Goal: Communication & Community: Answer question/provide support

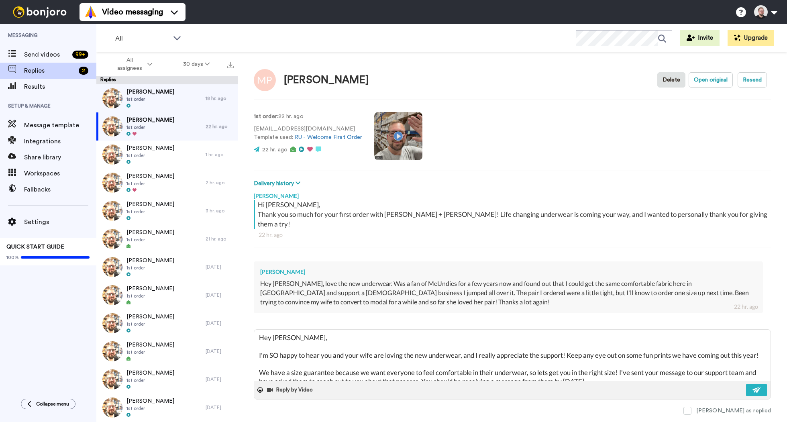
scroll to position [83, 0]
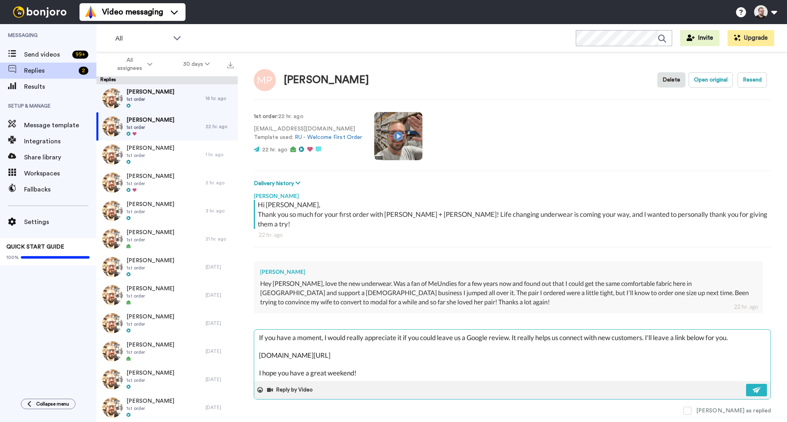
click at [367, 367] on textarea "Hey [PERSON_NAME], I'm SO happy to hear you and your wife are loving the new un…" at bounding box center [512, 355] width 516 height 51
click at [761, 384] on button at bounding box center [756, 390] width 21 height 12
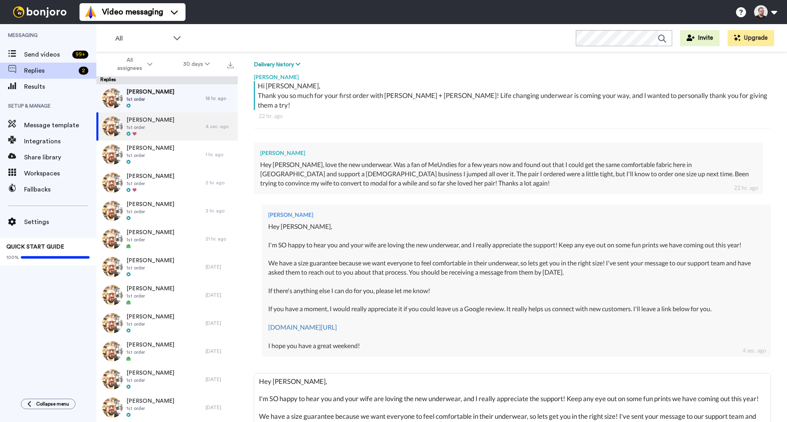
scroll to position [0, 0]
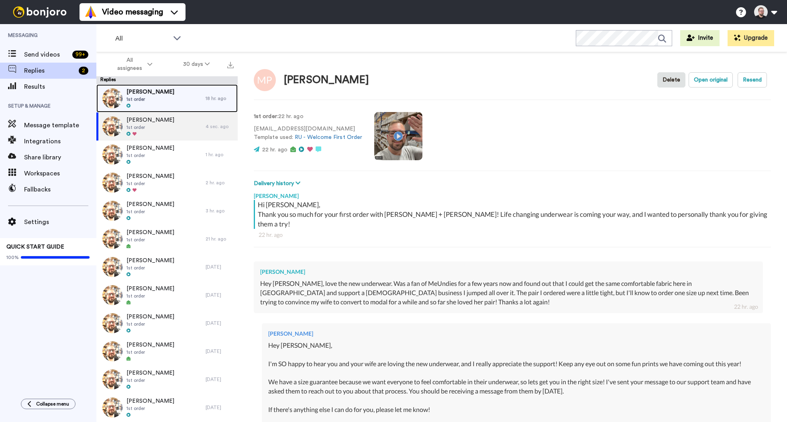
click at [159, 102] on div "[PERSON_NAME] 1st order" at bounding box center [150, 98] width 48 height 21
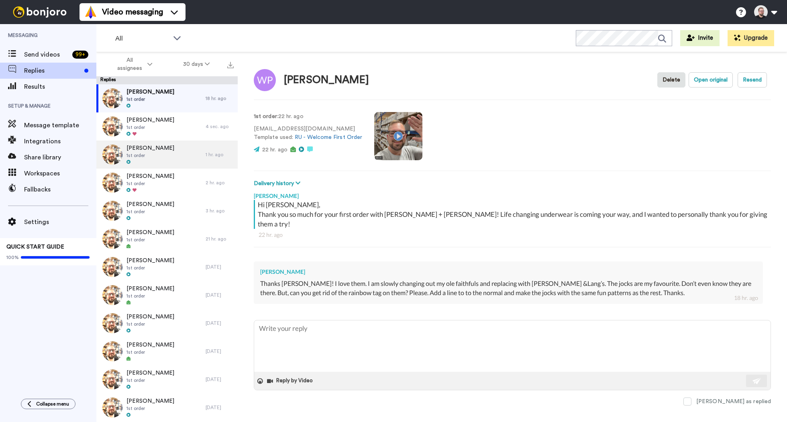
type textarea "x"
type textarea "`"
type textarea "x"
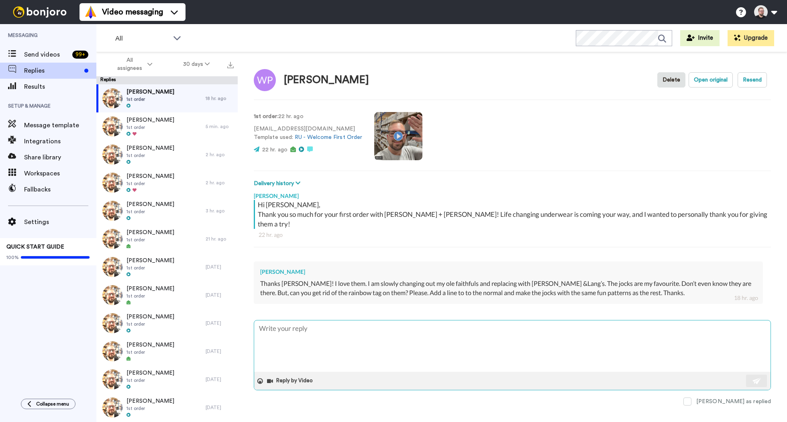
click at [353, 320] on textarea at bounding box center [512, 345] width 516 height 51
type textarea "x"
type textarea "H"
type textarea "x"
type textarea "Hey"
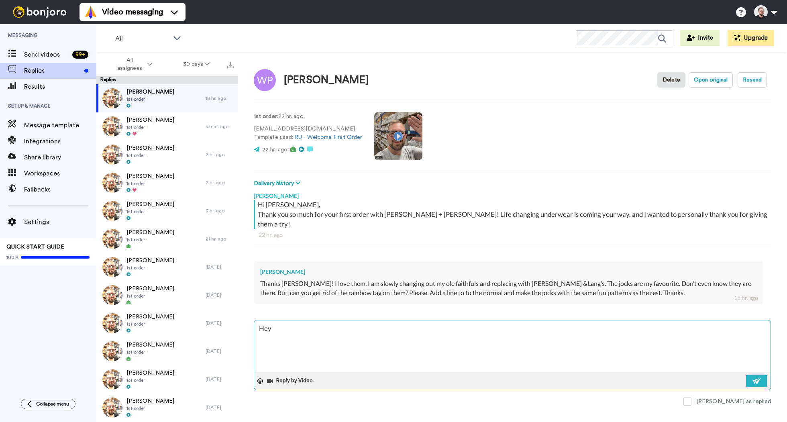
type textarea "x"
type textarea "Hey"
type textarea "x"
type textarea "Hey W"
type textarea "x"
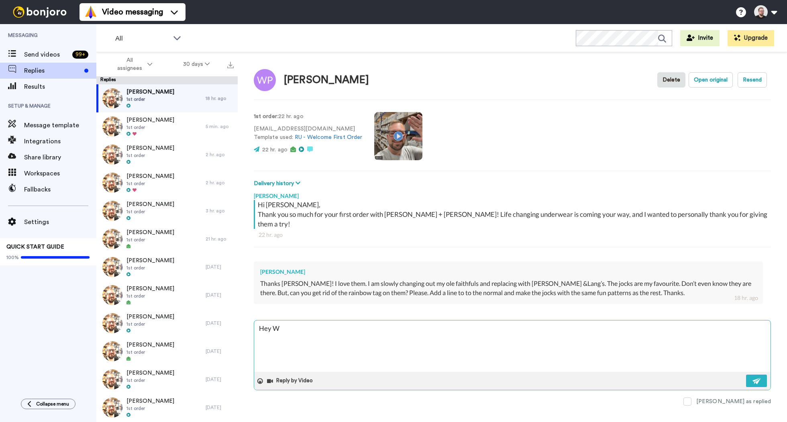
type textarea "Hey [PERSON_NAME]"
type textarea "x"
type textarea "Hey Wil"
type textarea "x"
type textarea "Hey Will"
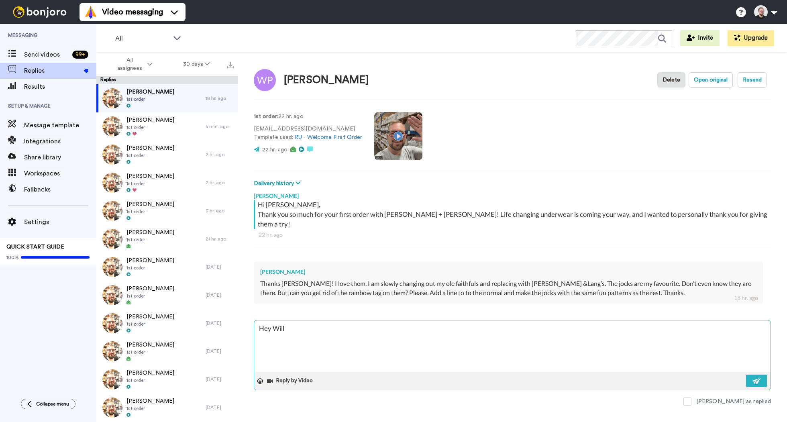
type textarea "x"
type textarea "Hey [PERSON_NAME]"
type textarea "x"
type textarea "Hey [PERSON_NAME]"
type textarea "x"
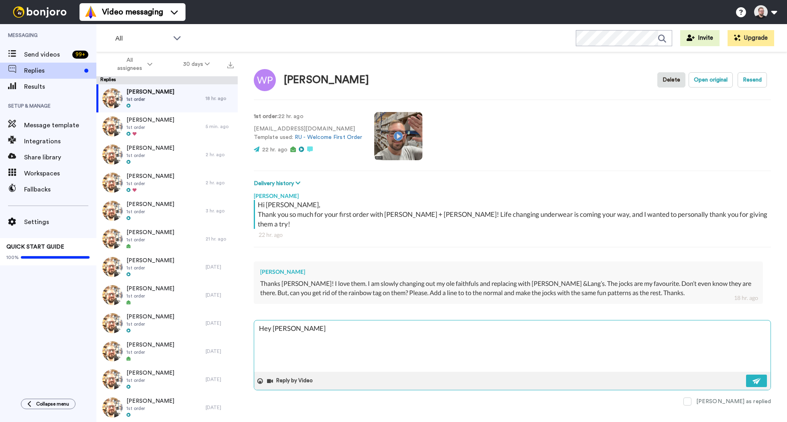
type textarea "Hey [PERSON_NAME],"
type textarea "x"
type textarea "Hey [PERSON_NAME],"
type textarea "x"
type textarea "Hey [PERSON_NAME],"
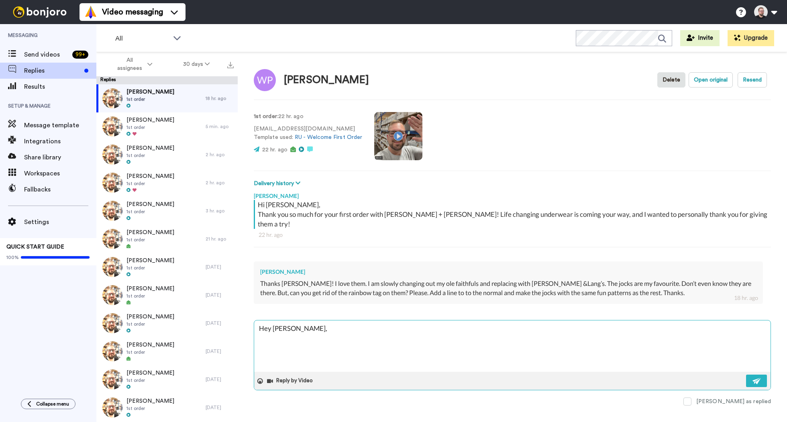
type textarea "x"
type textarea "Hey [PERSON_NAME],"
type textarea "x"
type textarea "Hey [PERSON_NAME], I"
type textarea "x"
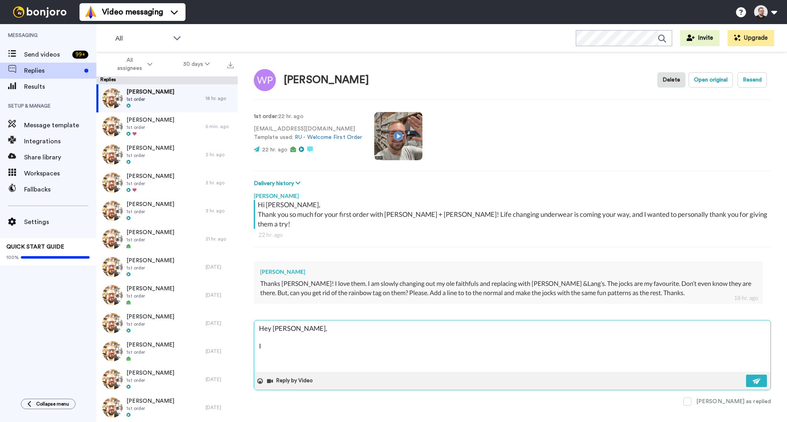
type textarea "Hey [PERSON_NAME], I'"
type textarea "x"
type textarea "Hey [PERSON_NAME], I'm"
type textarea "x"
type textarea "Hey [PERSON_NAME], I'm"
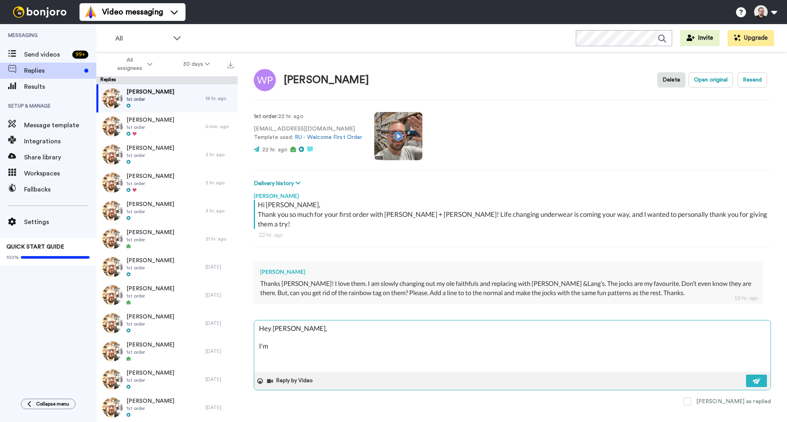
type textarea "x"
type textarea "Hey [PERSON_NAME], I'm s"
type textarea "x"
type textarea "Hey [PERSON_NAME], I'm so"
type textarea "x"
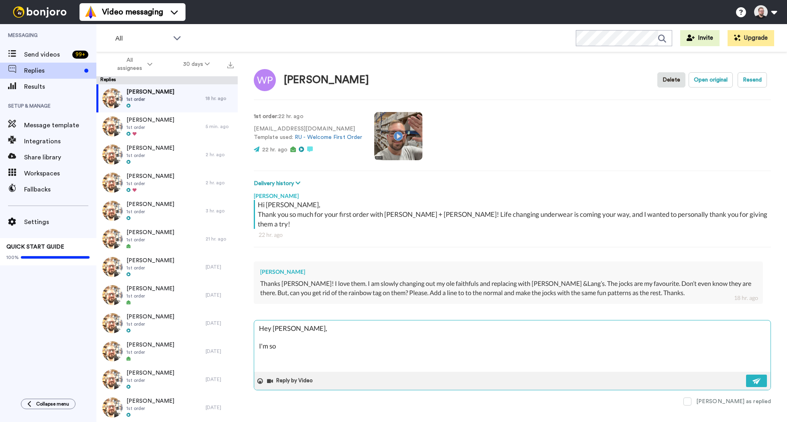
type textarea "Hey [PERSON_NAME], I'm so"
type textarea "x"
type textarea "Hey [PERSON_NAME], I'm so h"
type textarea "x"
type textarea "Hey [PERSON_NAME], I'm so ha"
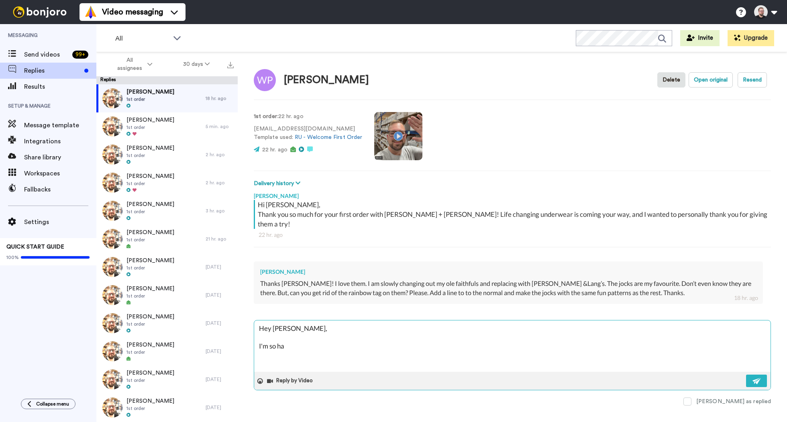
type textarea "x"
type textarea "Hey [PERSON_NAME], I'm so hap"
type textarea "x"
type textarea "Hey [PERSON_NAME], I'm so happ"
type textarea "x"
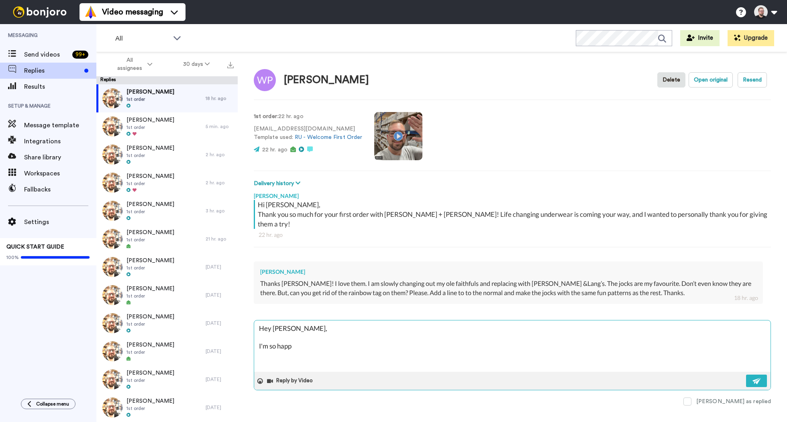
type textarea "Hey [PERSON_NAME], I'm so happy"
type textarea "x"
type textarea "Hey [PERSON_NAME], I'm so happy"
type textarea "x"
type textarea "Hey [PERSON_NAME], I'm so happy t"
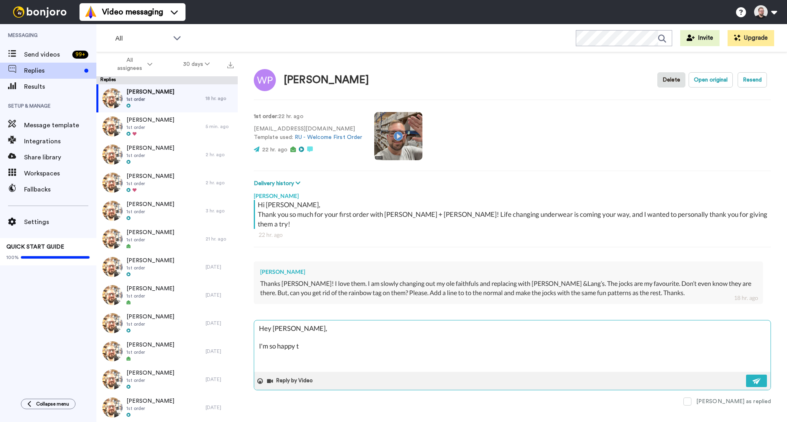
type textarea "x"
type textarea "Hey [PERSON_NAME], I'm so happy to"
type textarea "x"
type textarea "Hey [PERSON_NAME], I'm so happy to"
type textarea "x"
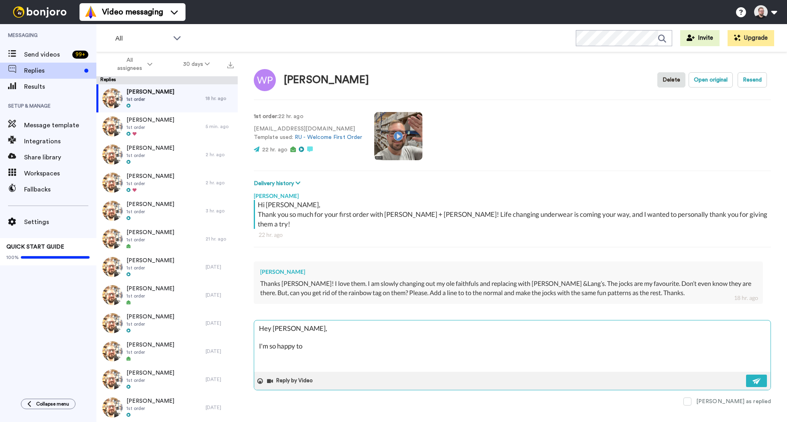
type textarea "Hey [PERSON_NAME], I'm so happy to h"
type textarea "x"
type textarea "Hey [PERSON_NAME], I'm so happy to he"
type textarea "x"
type textarea "Hey [PERSON_NAME], I'm so happy to hea"
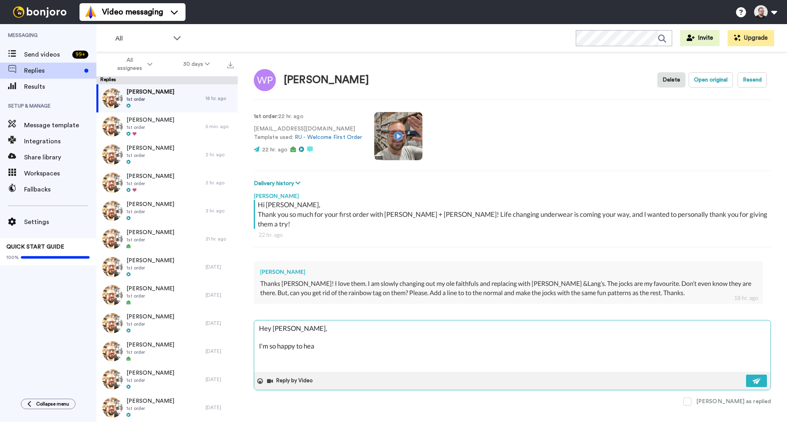
type textarea "x"
type textarea "Hey [PERSON_NAME], I'm so happy to hear"
type textarea "x"
type textarea "Hey [PERSON_NAME], I'm so happy to hear"
type textarea "x"
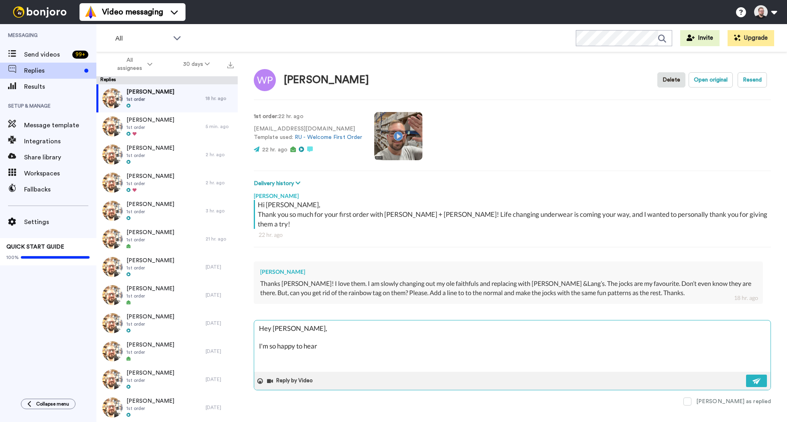
type textarea "Hey [PERSON_NAME], I'm so happy to hear y"
type textarea "x"
type textarea "Hey [PERSON_NAME], I'm so happy to hear yo"
type textarea "x"
type textarea "Hey [PERSON_NAME], I'm so happy to hear you"
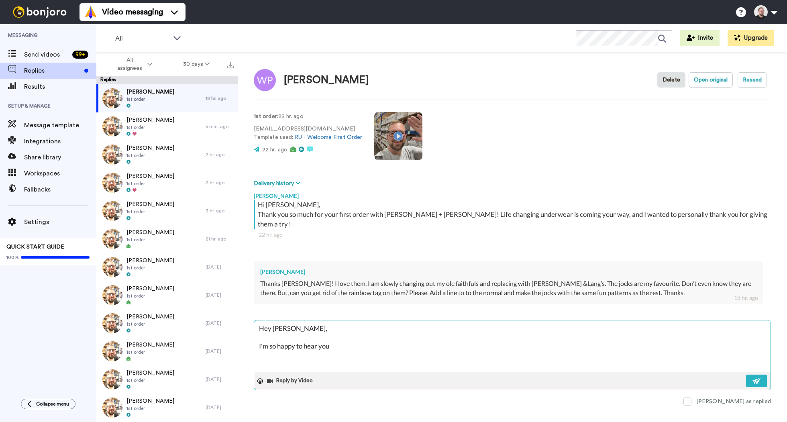
type textarea "x"
type textarea "Hey [PERSON_NAME], I'm so happy to hear you'"
type textarea "x"
type textarea "Hey [PERSON_NAME], I'm so happy to hear you'r"
type textarea "x"
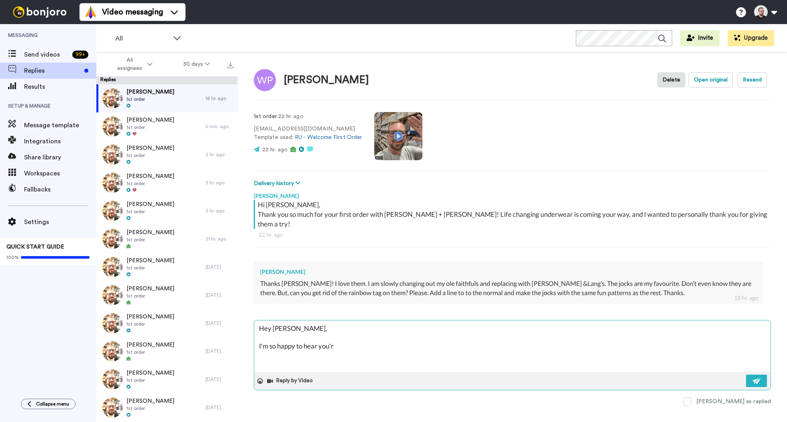
type textarea "Hey [PERSON_NAME], I'm so happy to hear you're"
type textarea "x"
type textarea "Hey [PERSON_NAME], I'm so happy to hear you're"
type textarea "x"
type textarea "Hey [PERSON_NAME], I'm so happy to hear you're l"
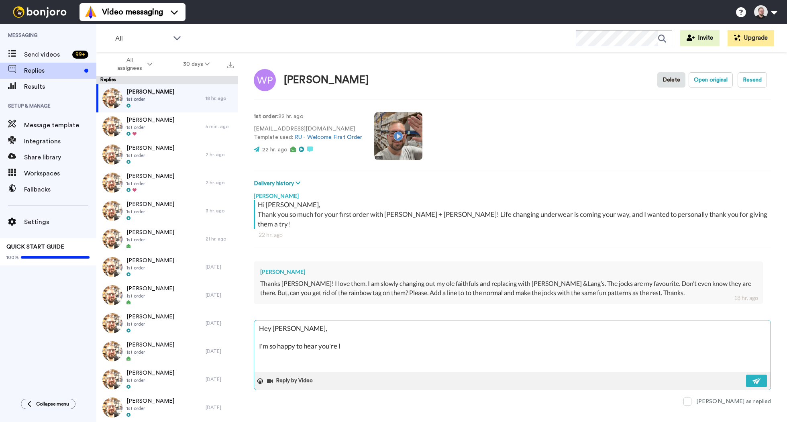
type textarea "x"
type textarea "Hey [PERSON_NAME], I'm so happy to hear you're lo"
type textarea "x"
type textarea "Hey [PERSON_NAME], I'm so happy to hear you're loc"
type textarea "x"
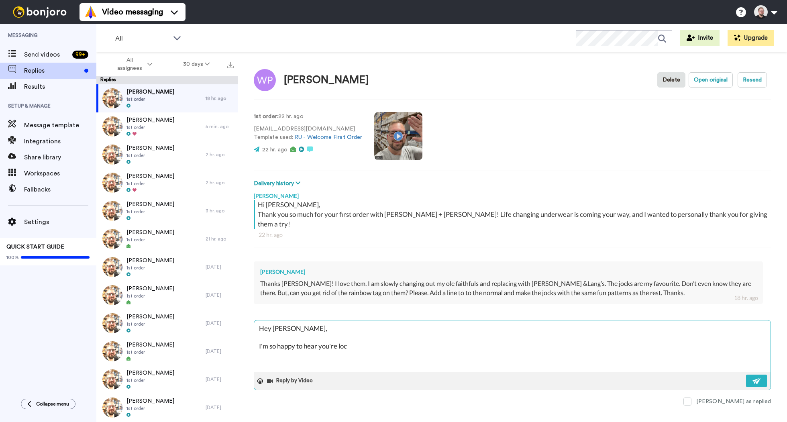
type textarea "Hey [PERSON_NAME], I'm so happy to hear you're loci"
type textarea "x"
type textarea "Hey [PERSON_NAME], I'm so happy to hear you're locin"
type textarea "x"
type textarea "Hey [PERSON_NAME], I'm so happy to hear you're locing"
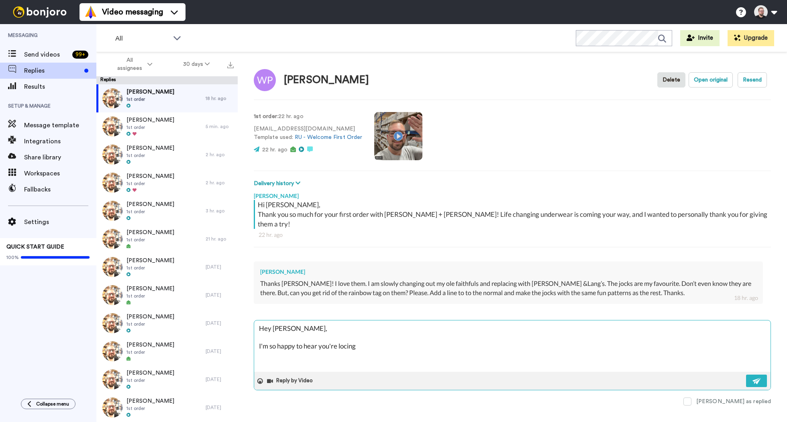
type textarea "x"
type textarea "Hey [PERSON_NAME], I'm so happy to hear you're locin"
type textarea "x"
type textarea "Hey [PERSON_NAME], I'm so happy to hear you're loci"
type textarea "x"
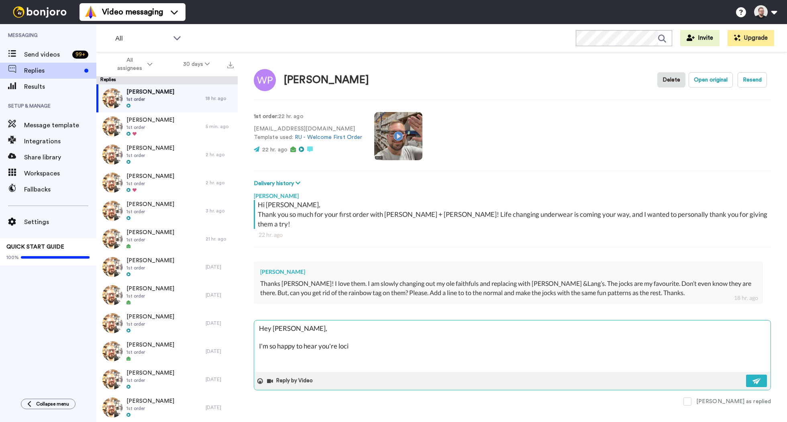
type textarea "Hey [PERSON_NAME], I'm so happy to hear you're loc"
type textarea "x"
type textarea "Hey [PERSON_NAME], I'm so happy to hear you're lo"
type textarea "x"
type textarea "Hey [PERSON_NAME], I'm so happy to hear you're lov"
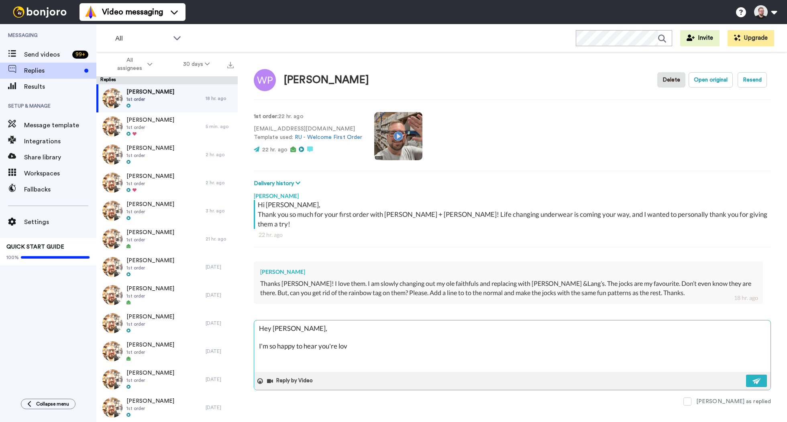
type textarea "x"
type textarea "Hey [PERSON_NAME], I'm so happy to hear you're lovi"
type textarea "x"
type textarea "Hey [PERSON_NAME], I'm so happy to hear you're loving"
type textarea "x"
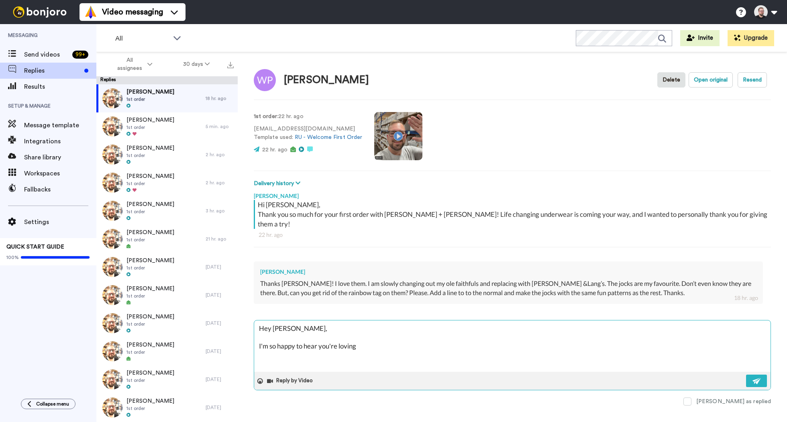
type textarea "Hey [PERSON_NAME], I'm so happy to hear you're loving"
type textarea "x"
type textarea "Hey [PERSON_NAME], I'm so happy to hear you're loving t"
type textarea "x"
type textarea "Hey [PERSON_NAME], I'm so happy to hear you're loving th"
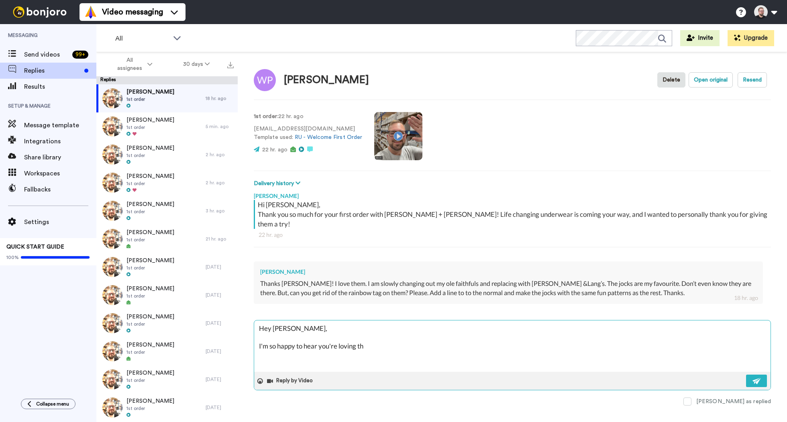
type textarea "x"
type textarea "Hey [PERSON_NAME], I'm so happy to hear you're loving the"
type textarea "x"
type textarea "Hey [PERSON_NAME], I'm so happy to hear you're loving them"
type textarea "x"
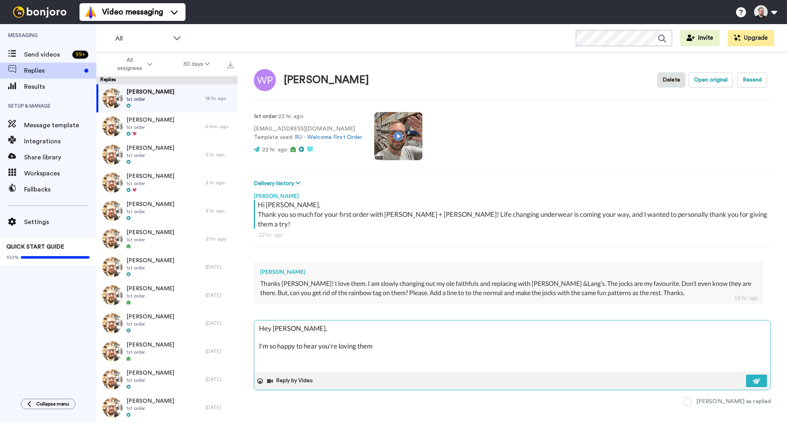
type textarea "Hey [PERSON_NAME], I'm so happy to hear you're loving the"
type textarea "x"
type textarea "Hey [PERSON_NAME], I'm so happy to hear you're loving th"
type textarea "x"
type textarea "Hey [PERSON_NAME], I'm so happy to hear you're loving t"
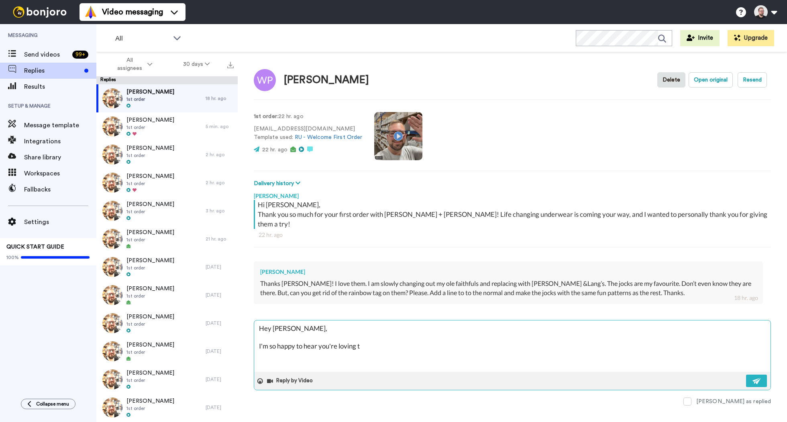
type textarea "x"
type textarea "Hey [PERSON_NAME], I'm so happy to hear you're loving"
type textarea "x"
type textarea "Hey [PERSON_NAME], I'm so happy to hear you're loving y"
type textarea "x"
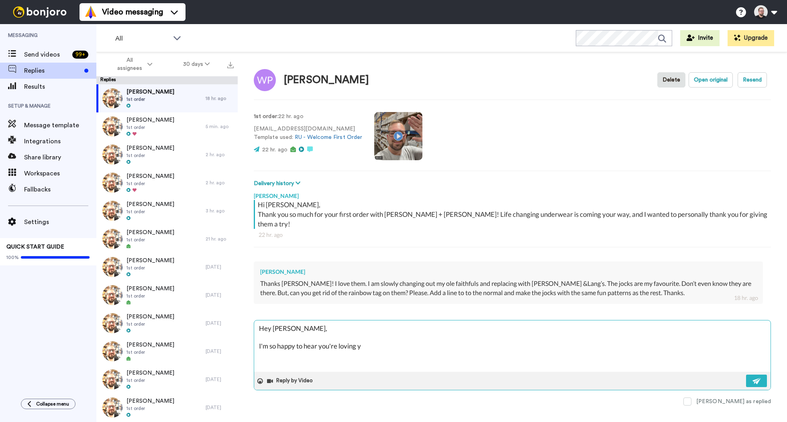
type textarea "Hey [PERSON_NAME], I'm so happy to hear you're loving yo"
type textarea "x"
type textarea "Hey [PERSON_NAME], I'm so happy to hear you're loving you"
type textarea "x"
type textarea "Hey [PERSON_NAME], I'm so happy to hear you're loving your"
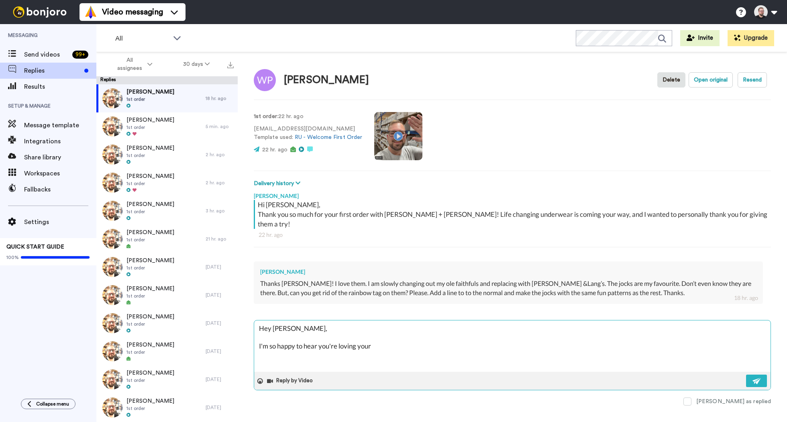
type textarea "x"
type textarea "Hey [PERSON_NAME], I'm so happy to hear you're loving your"
type textarea "x"
type textarea "Hey [PERSON_NAME], I'm so happy to hear you're loving your n"
type textarea "x"
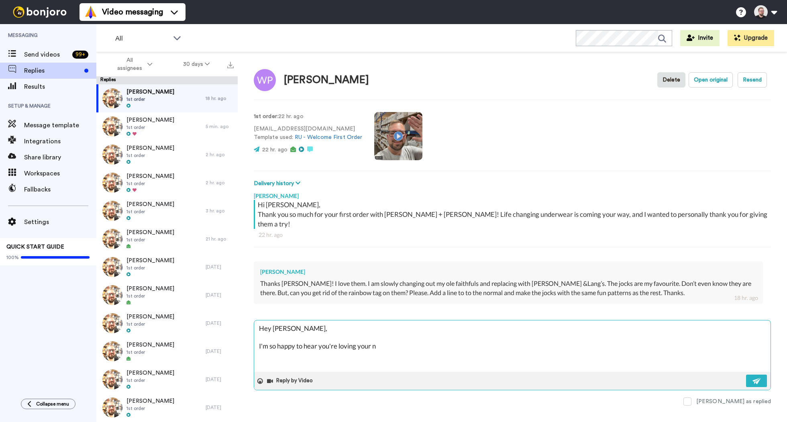
type textarea "Hey [PERSON_NAME], I'm so happy to hear you're loving your ne"
type textarea "x"
type textarea "Hey [PERSON_NAME], I'm so happy to hear you're loving your new"
type textarea "x"
type textarea "Hey [PERSON_NAME], I'm so happy to hear you're loving your new"
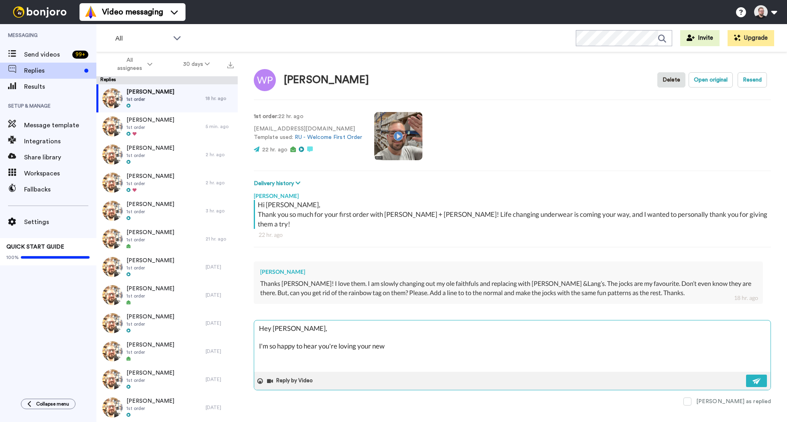
type textarea "x"
type textarea "Hey [PERSON_NAME], I'm so happy to hear you're loving your new u"
type textarea "x"
type textarea "Hey [PERSON_NAME], I'm so happy to hear you're loving your new un"
type textarea "x"
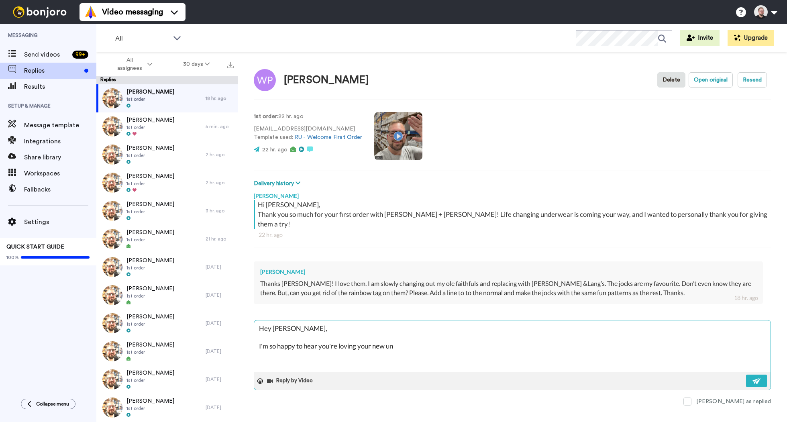
type textarea "Hey [PERSON_NAME], I'm so happy to hear you're loving your new und"
type textarea "x"
type textarea "Hey [PERSON_NAME], I'm so happy to hear you're loving your new unde"
type textarea "x"
type textarea "Hey [PERSON_NAME], I'm so happy to hear you're loving your new under"
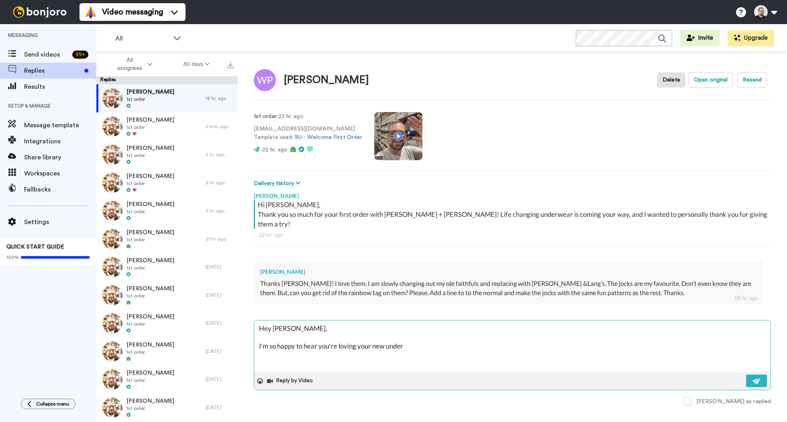
type textarea "x"
type textarea "Hey [PERSON_NAME], I'm so happy to hear you're loving your new underw"
type textarea "x"
type textarea "Hey [PERSON_NAME], I'm so happy to hear you're loving your new underwe"
type textarea "x"
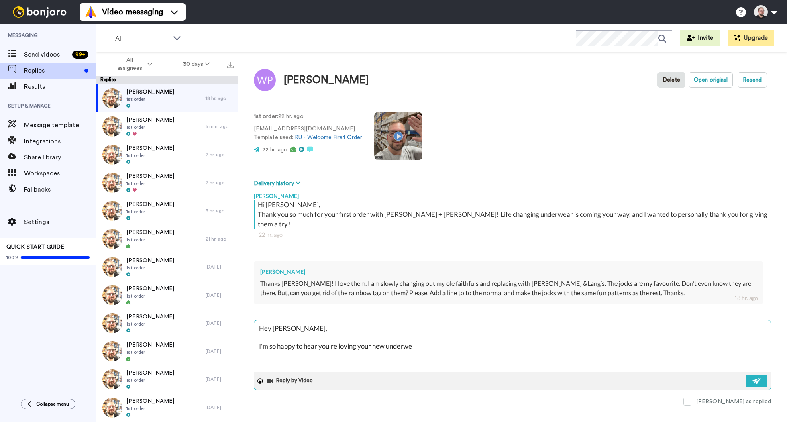
type textarea "Hey [PERSON_NAME], I'm so happy to hear you're loving your new underwea"
type textarea "x"
type textarea "Hey [PERSON_NAME], I'm so happy to hear you're loving your new underwear"
type textarea "x"
type textarea "Hey [PERSON_NAME], I'm so happy to hear you're loving your new underwear."
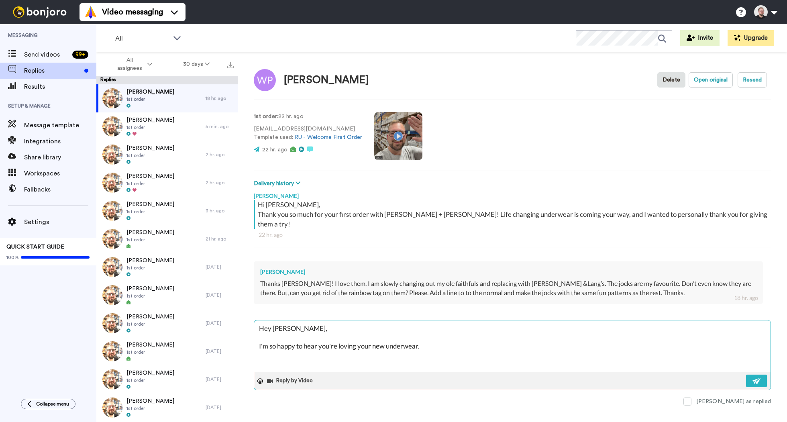
type textarea "x"
type textarea "Hey [PERSON_NAME], I'm so happy to hear you're loving your new underwear."
type textarea "x"
type textarea "Hey [PERSON_NAME], I'm so happy to hear you're loving your new underwear. I"
type textarea "x"
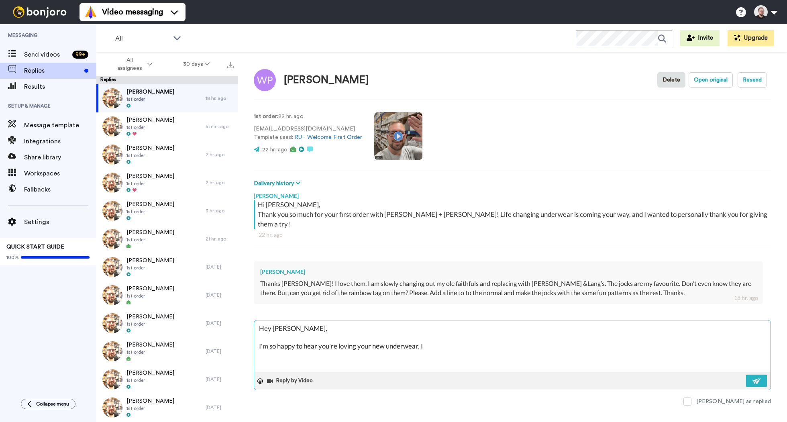
type textarea "Hey [PERSON_NAME], I'm so happy to hear you're loving your new underwear. I"
type textarea "x"
type textarea "Hey [PERSON_NAME], I'm so happy to hear you're loving your new underwear. I"
type textarea "x"
type textarea "Hey [PERSON_NAME], I'm so happy to hear you're loving your new underwear."
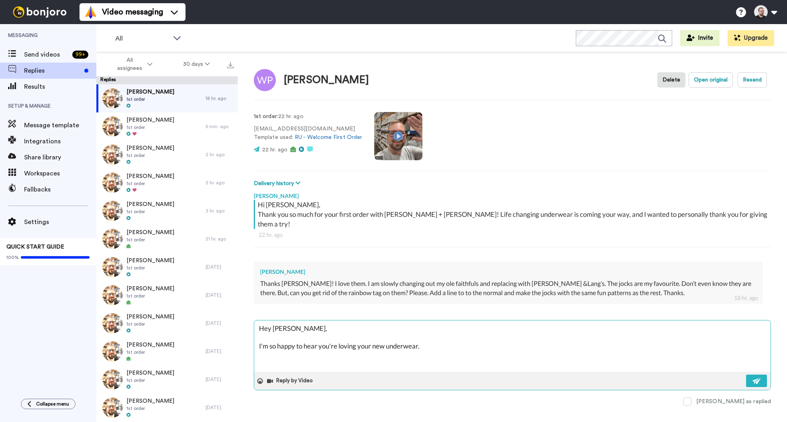
type textarea "x"
type textarea "Hey [PERSON_NAME], I'm so happy to hear you're loving your new underwear."
type textarea "x"
type textarea "Hey [PERSON_NAME], I'm so happy to hear you're loving your new underwear"
type textarea "x"
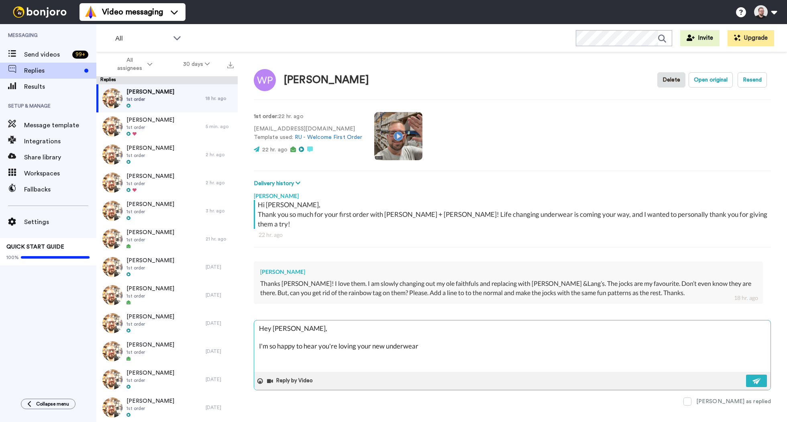
type textarea "Hey [PERSON_NAME], I'm so happy to hear you're loving your new underwear!"
type textarea "x"
type textarea "Hey [PERSON_NAME], I'm so happy to hear you're loving your new underwear!"
type textarea "x"
type textarea "Hey [PERSON_NAME], I'm so happy to hear you're loving your new underwear! I"
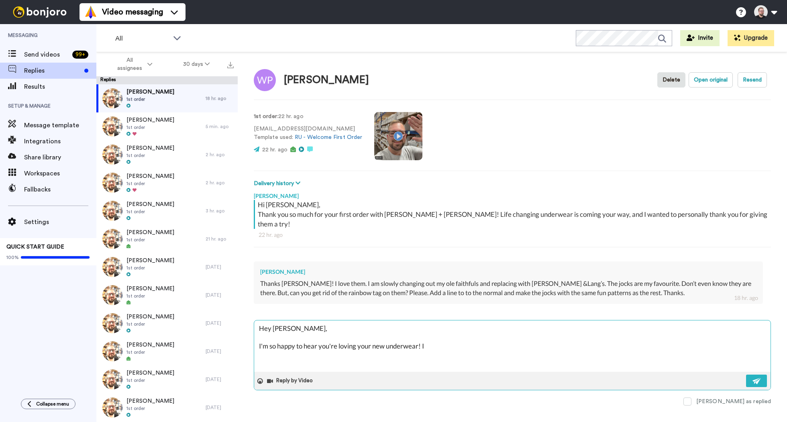
type textarea "x"
type textarea "Hey [PERSON_NAME], I'm so happy to hear you're loving your new underwear! I"
type textarea "x"
type textarea "Hey [PERSON_NAME], I'm so happy to hear you're loving your new underwear! I a"
type textarea "x"
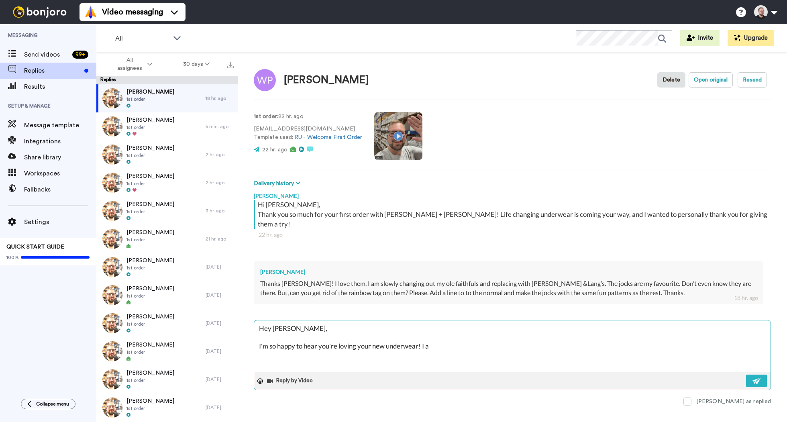
type textarea "Hey [PERSON_NAME], I'm so happy to hear you're loving your new underwear! I al"
type textarea "x"
type textarea "Hey [PERSON_NAME], I'm so happy to hear you're loving your new underwear! I alwa"
type textarea "x"
type textarea "Hey [PERSON_NAME], I'm so happy to hear you're loving your new underwear! I alw…"
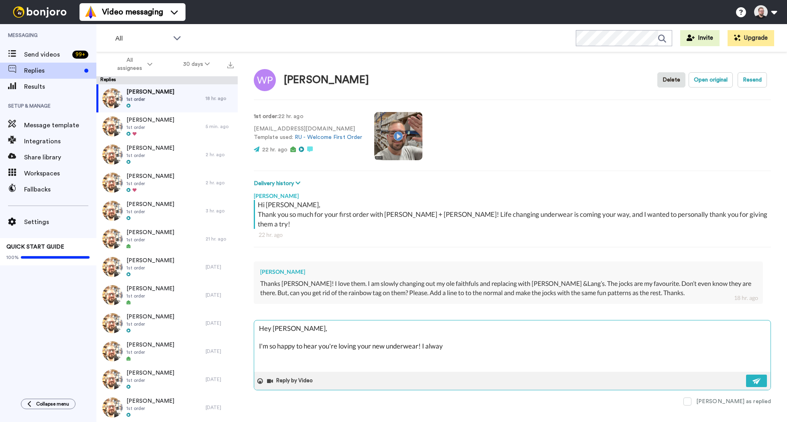
type textarea "x"
type textarea "Hey [PERSON_NAME], I'm so happy to hear you're loving your new underwear! I alw…"
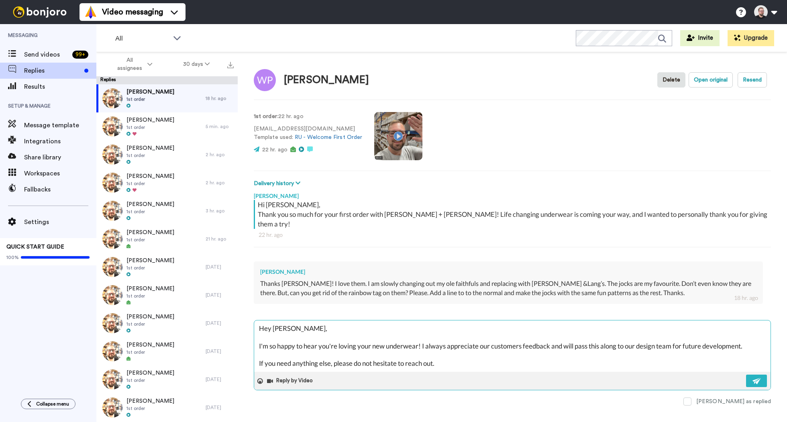
scroll to position [13, 0]
paste textarea "I hope you have a great rest of your week!"
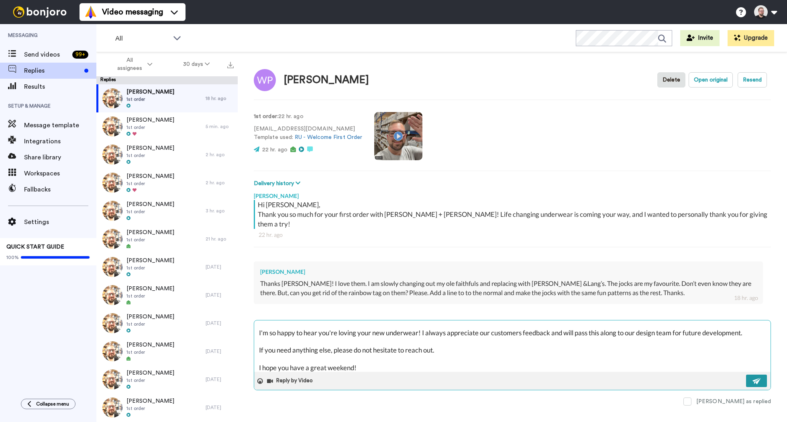
click at [755, 378] on img at bounding box center [756, 381] width 9 height 6
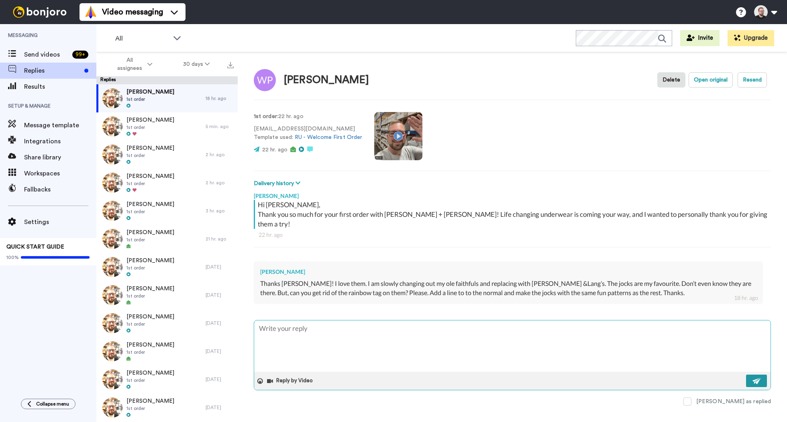
scroll to position [0, 0]
